Goal: Task Accomplishment & Management: Use online tool/utility

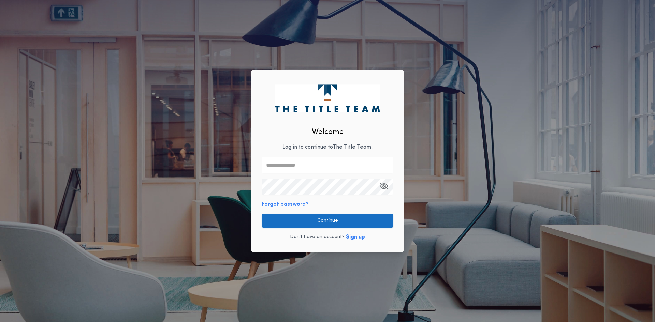
type input "**********"
click at [323, 219] on button "Continue" at bounding box center [327, 221] width 131 height 14
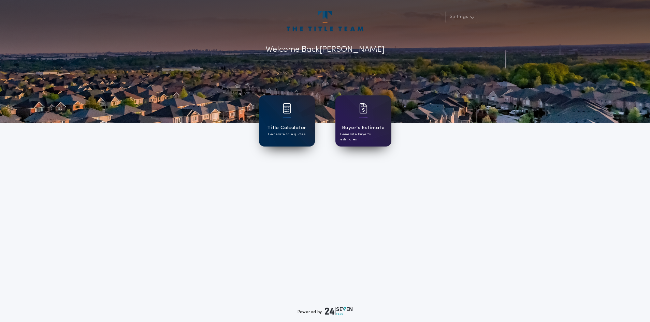
click at [288, 122] on div at bounding box center [287, 112] width 8 height 19
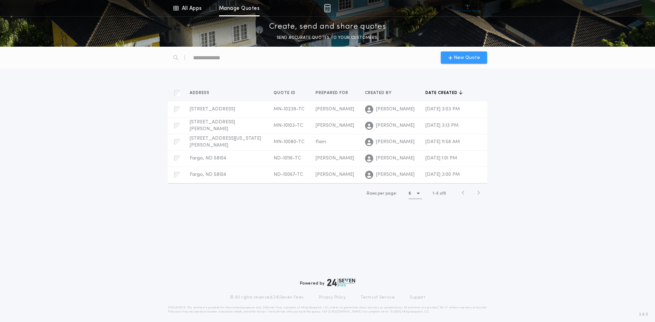
click at [472, 60] on span "New Quote" at bounding box center [467, 57] width 26 height 7
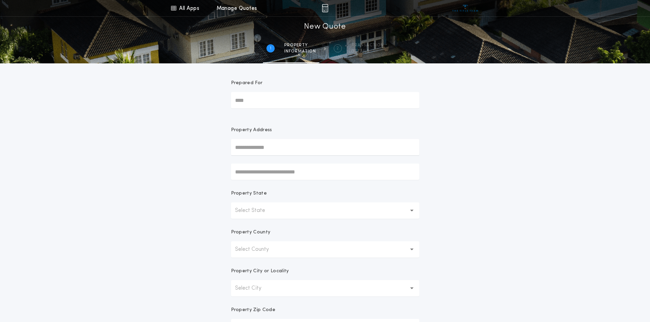
click at [253, 99] on input "Prepared For" at bounding box center [325, 100] width 188 height 16
type input "*****"
click at [307, 210] on button "Select State" at bounding box center [325, 211] width 188 height 16
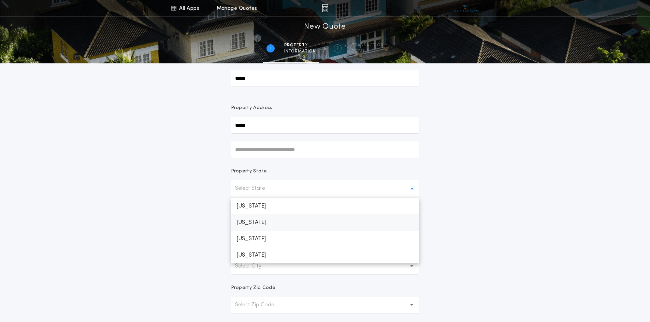
scroll to position [34, 0]
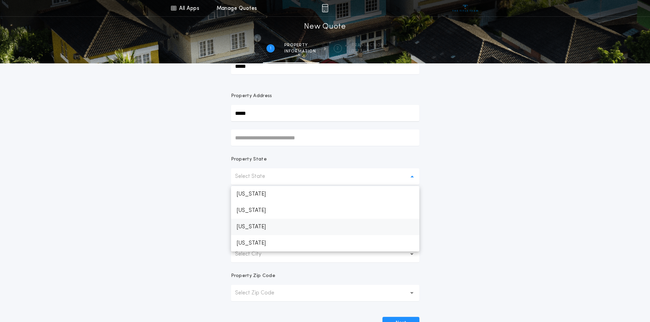
click at [252, 228] on p "[US_STATE]" at bounding box center [325, 227] width 188 height 16
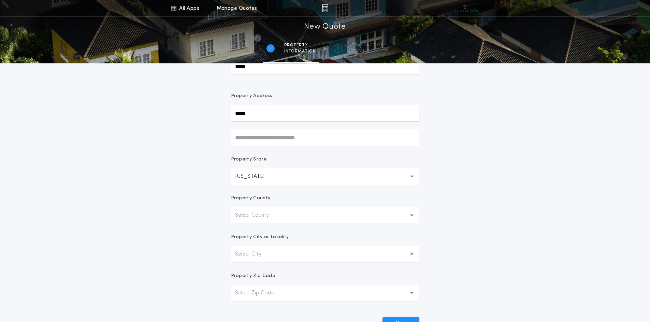
click at [290, 218] on button "Select County" at bounding box center [325, 215] width 188 height 16
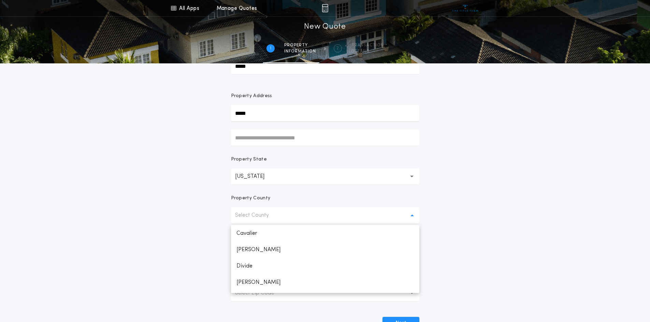
scroll to position [171, 0]
click at [252, 228] on p "[PERSON_NAME]" at bounding box center [325, 226] width 188 height 16
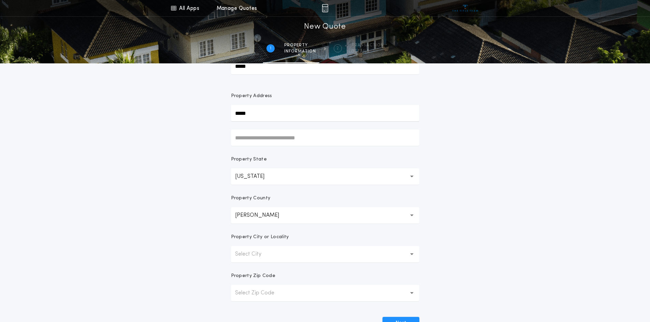
click at [295, 252] on button "Select City" at bounding box center [325, 254] width 188 height 16
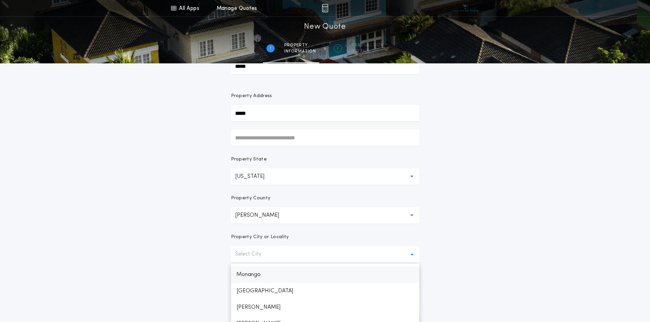
scroll to position [68, 0]
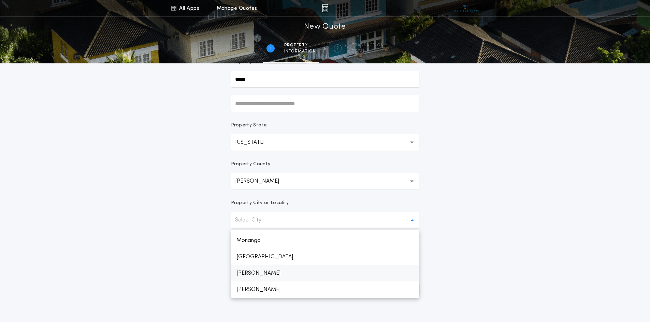
click at [248, 272] on p "[PERSON_NAME]" at bounding box center [325, 273] width 188 height 16
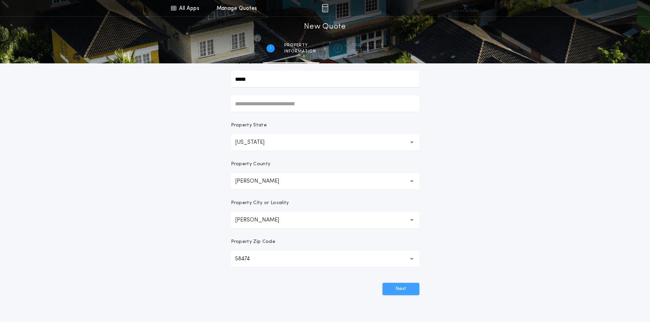
click at [393, 288] on button "Next" at bounding box center [400, 289] width 37 height 12
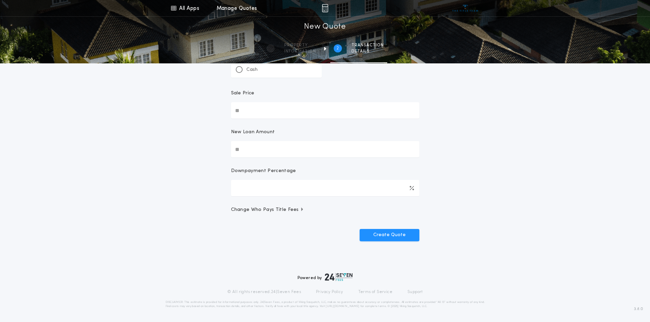
scroll to position [0, 0]
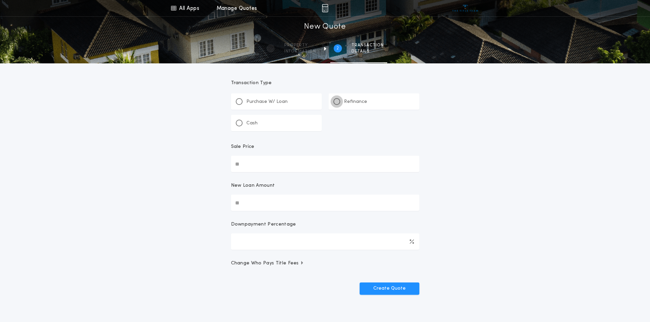
click at [335, 100] on div at bounding box center [336, 101] width 3 height 3
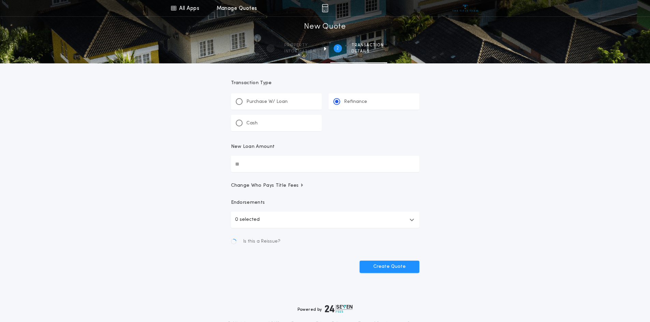
drag, startPoint x: 257, startPoint y: 162, endPoint x: 250, endPoint y: 164, distance: 7.1
click at [253, 163] on input "New Loan Amount" at bounding box center [325, 164] width 188 height 16
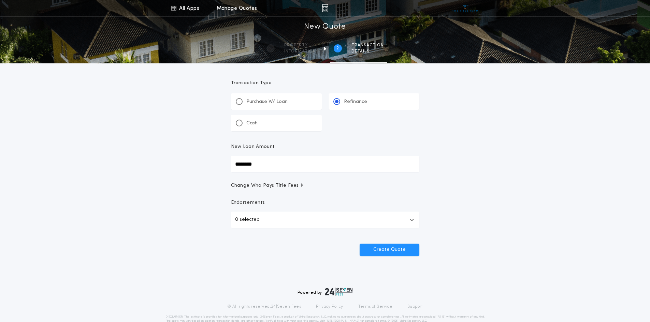
type input "********"
click at [378, 252] on button "Create Quote" at bounding box center [390, 250] width 60 height 12
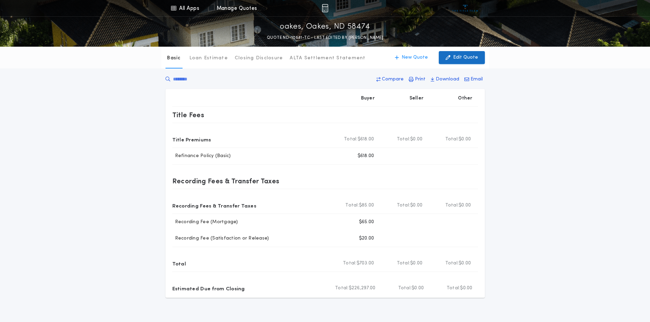
click at [465, 55] on p "Edit Quote" at bounding box center [465, 57] width 25 height 7
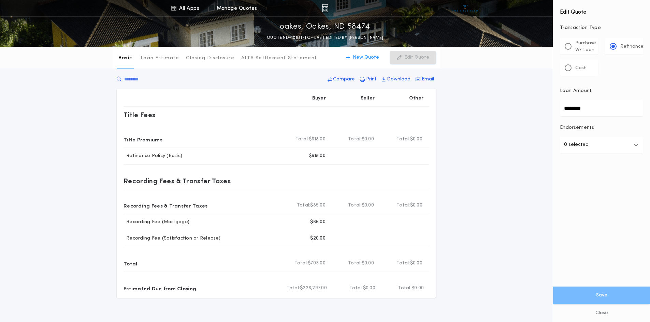
click at [611, 142] on button "0 selected" at bounding box center [601, 145] width 83 height 16
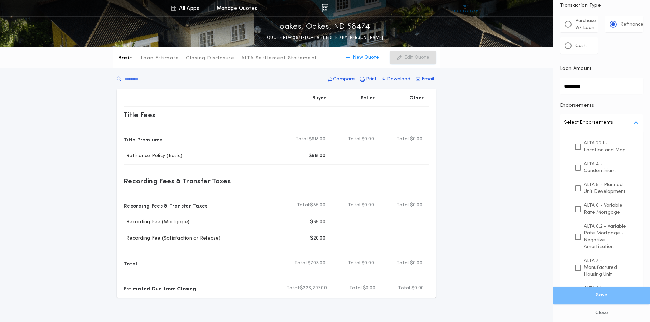
scroll to position [34, 0]
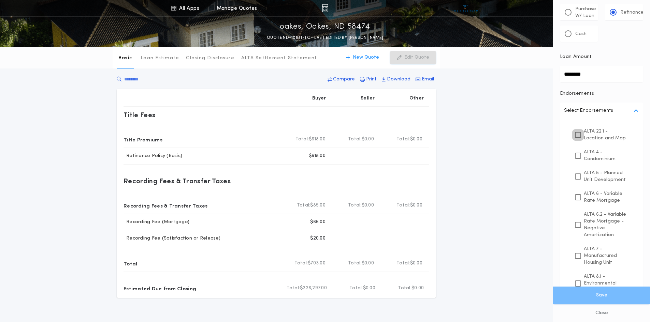
click at [578, 137] on icon at bounding box center [578, 135] width 4 height 5
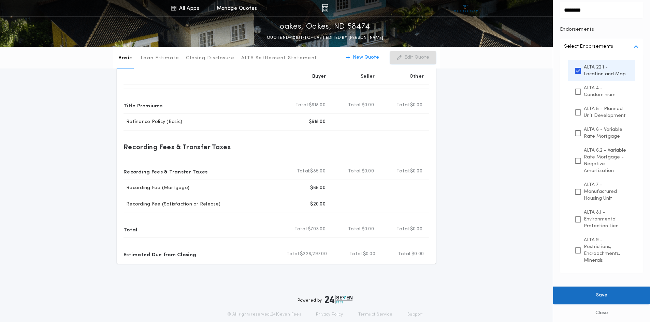
click at [603, 295] on button "Save" at bounding box center [601, 296] width 97 height 18
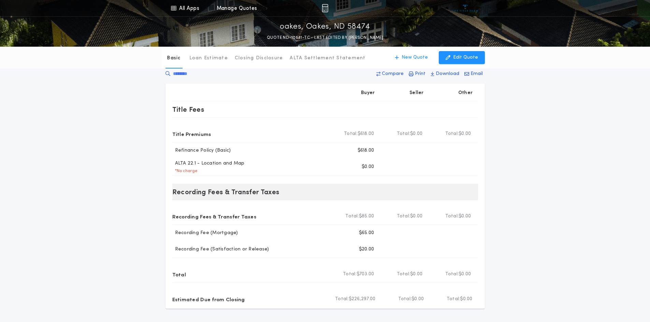
scroll to position [0, 0]
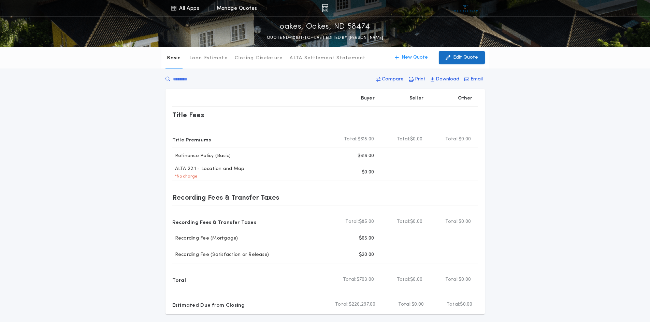
click at [462, 59] on p "Edit Quote" at bounding box center [465, 57] width 25 height 7
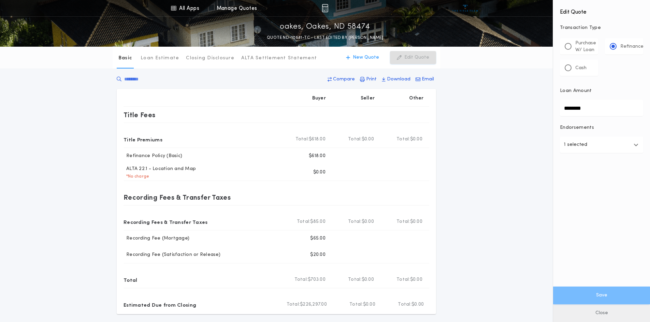
click at [604, 317] on button "Close" at bounding box center [601, 314] width 97 height 18
